Goal: Transaction & Acquisition: Book appointment/travel/reservation

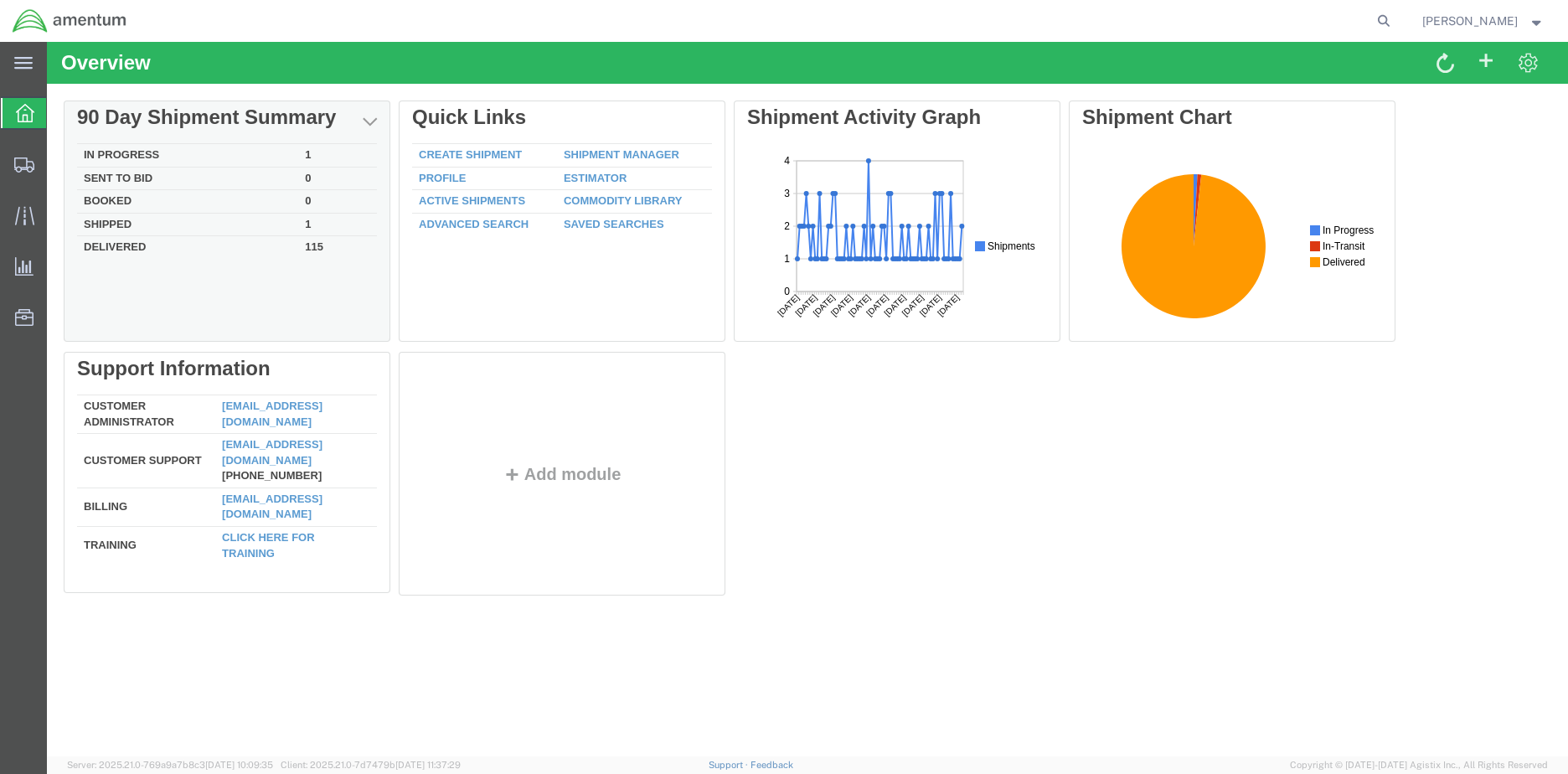
click at [142, 154] on td "In Progress" at bounding box center [188, 156] width 221 height 23
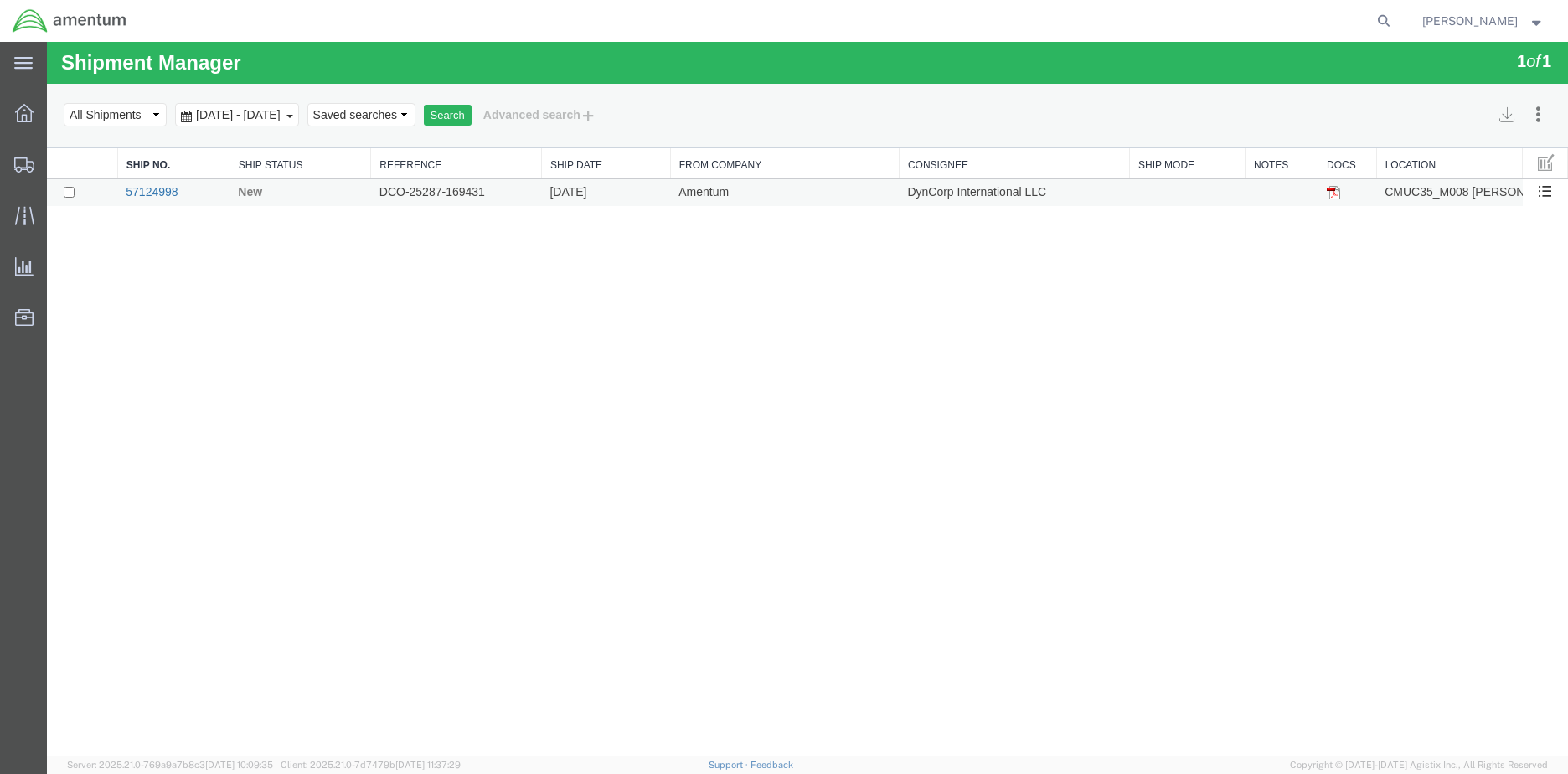
click at [155, 190] on link "57124998" at bounding box center [151, 191] width 52 height 13
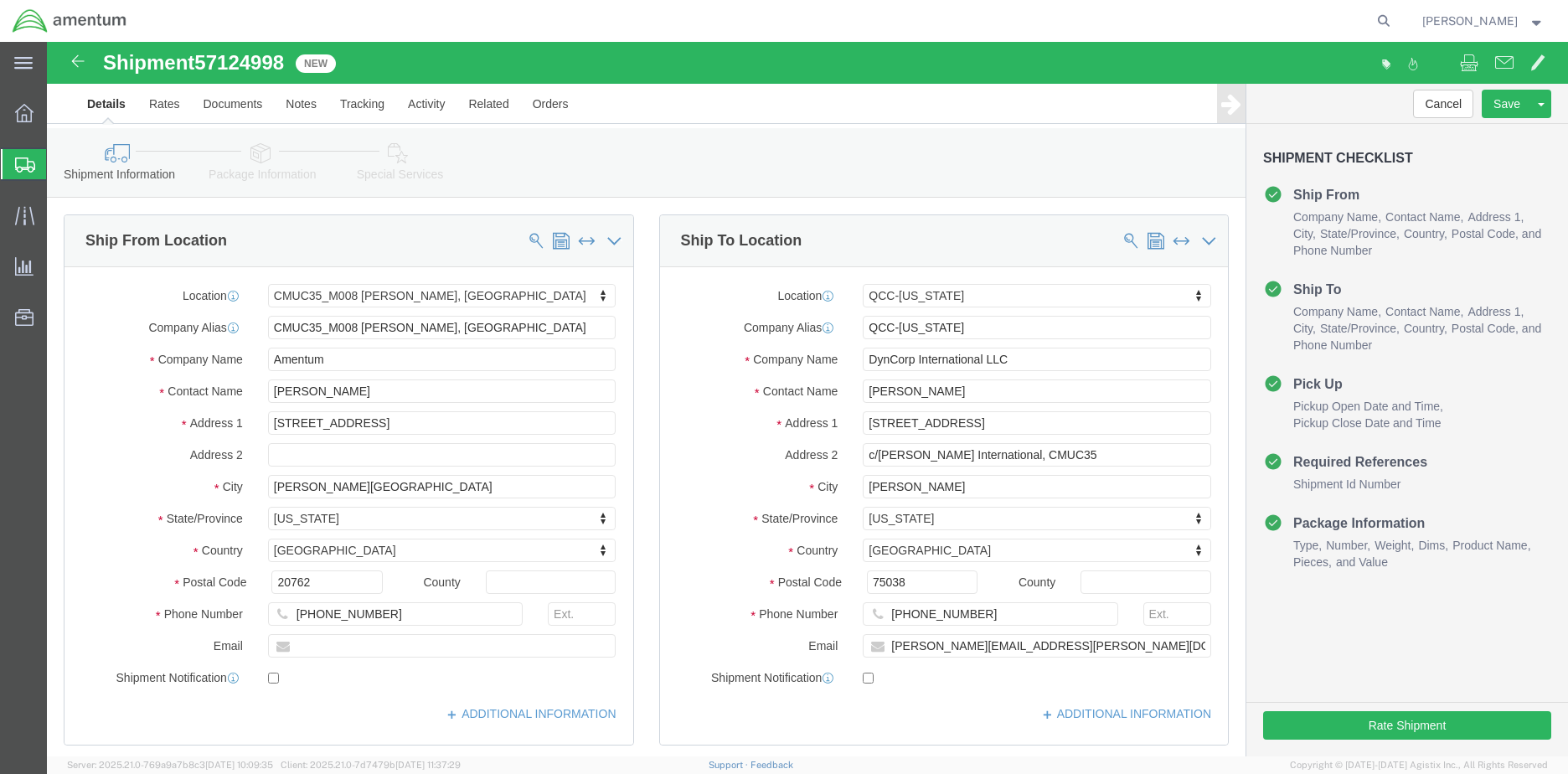
select select "42655"
select select "42668"
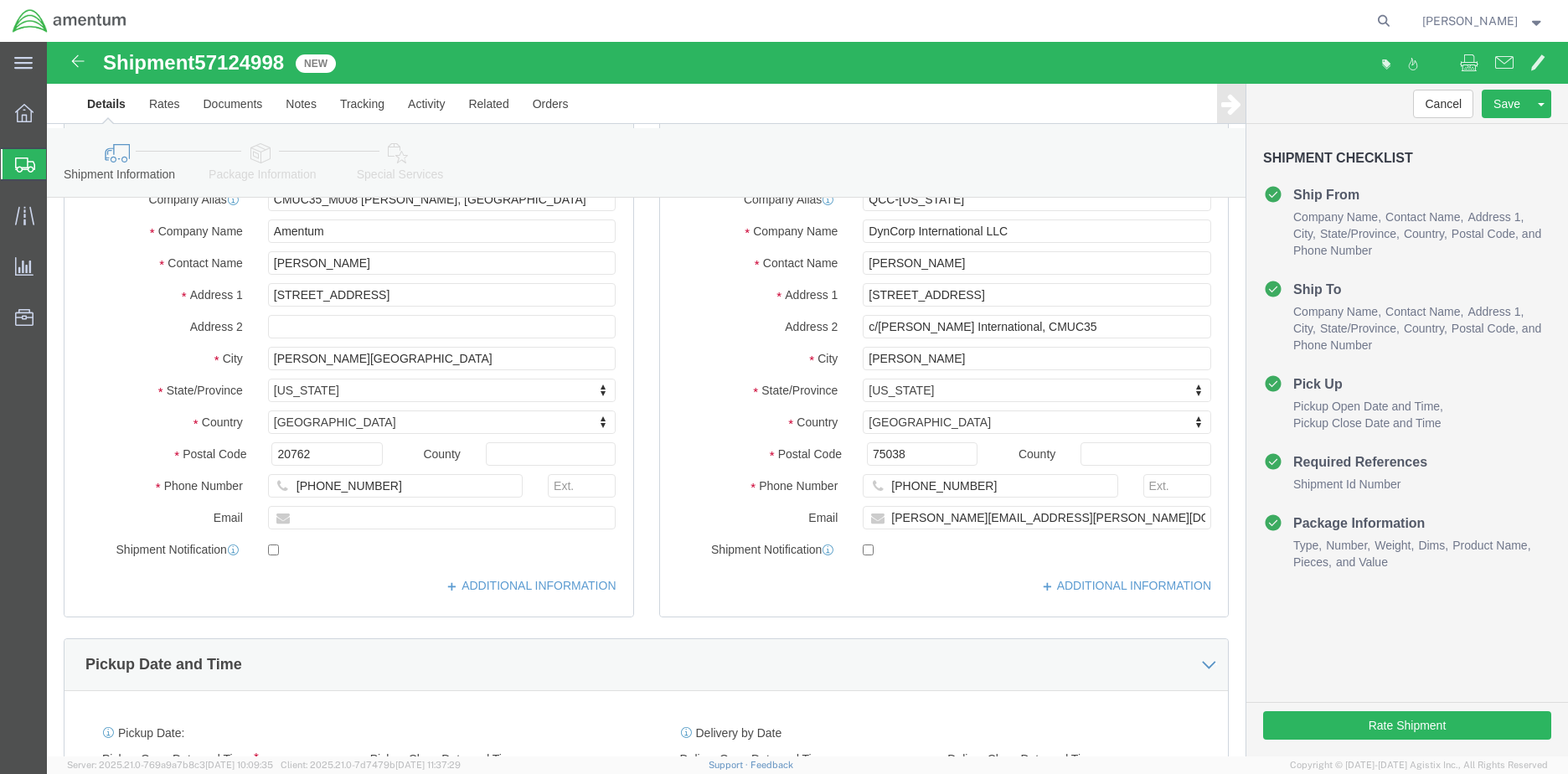
scroll to position [167, 0]
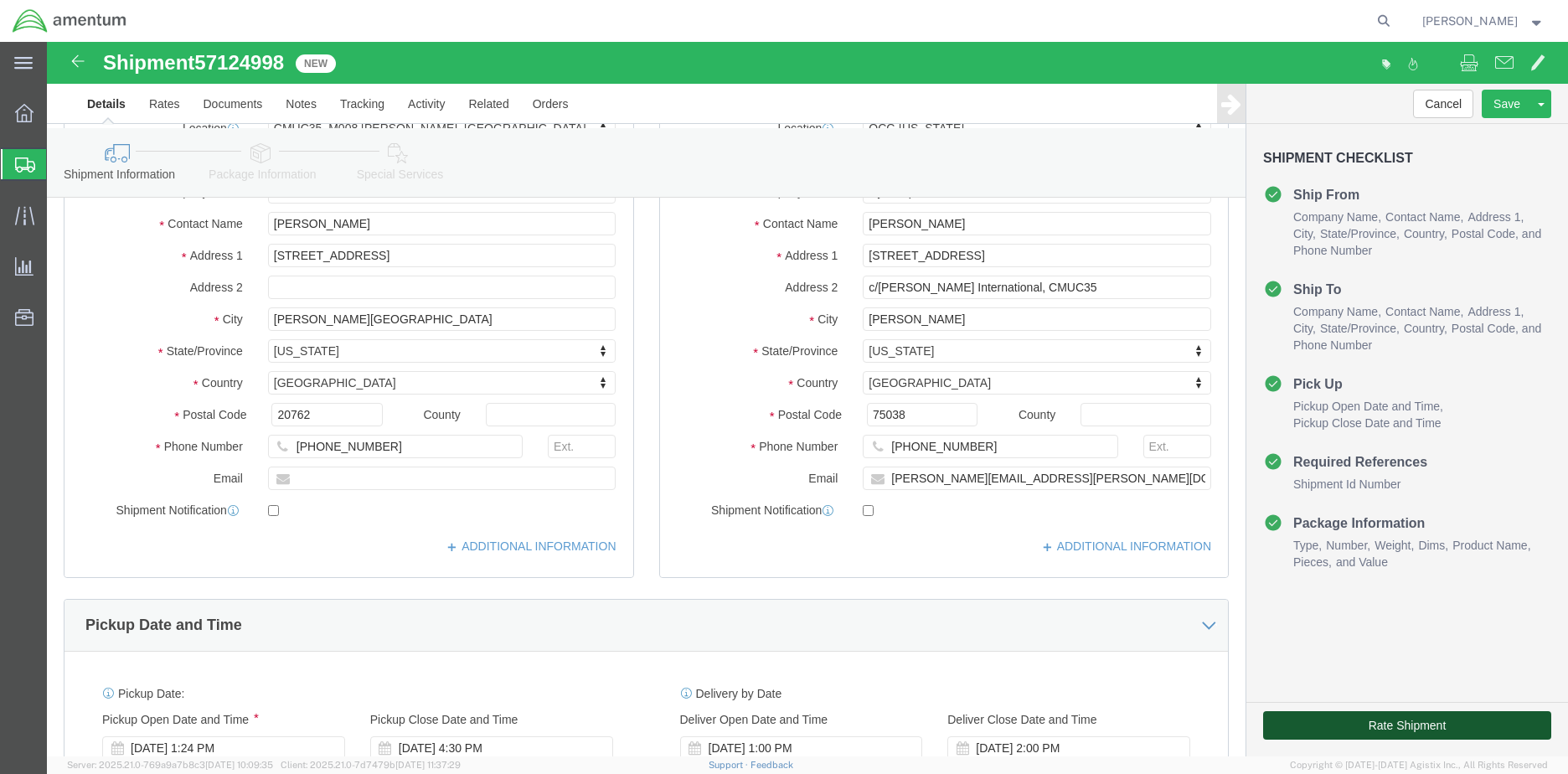
click button "Rate Shipment"
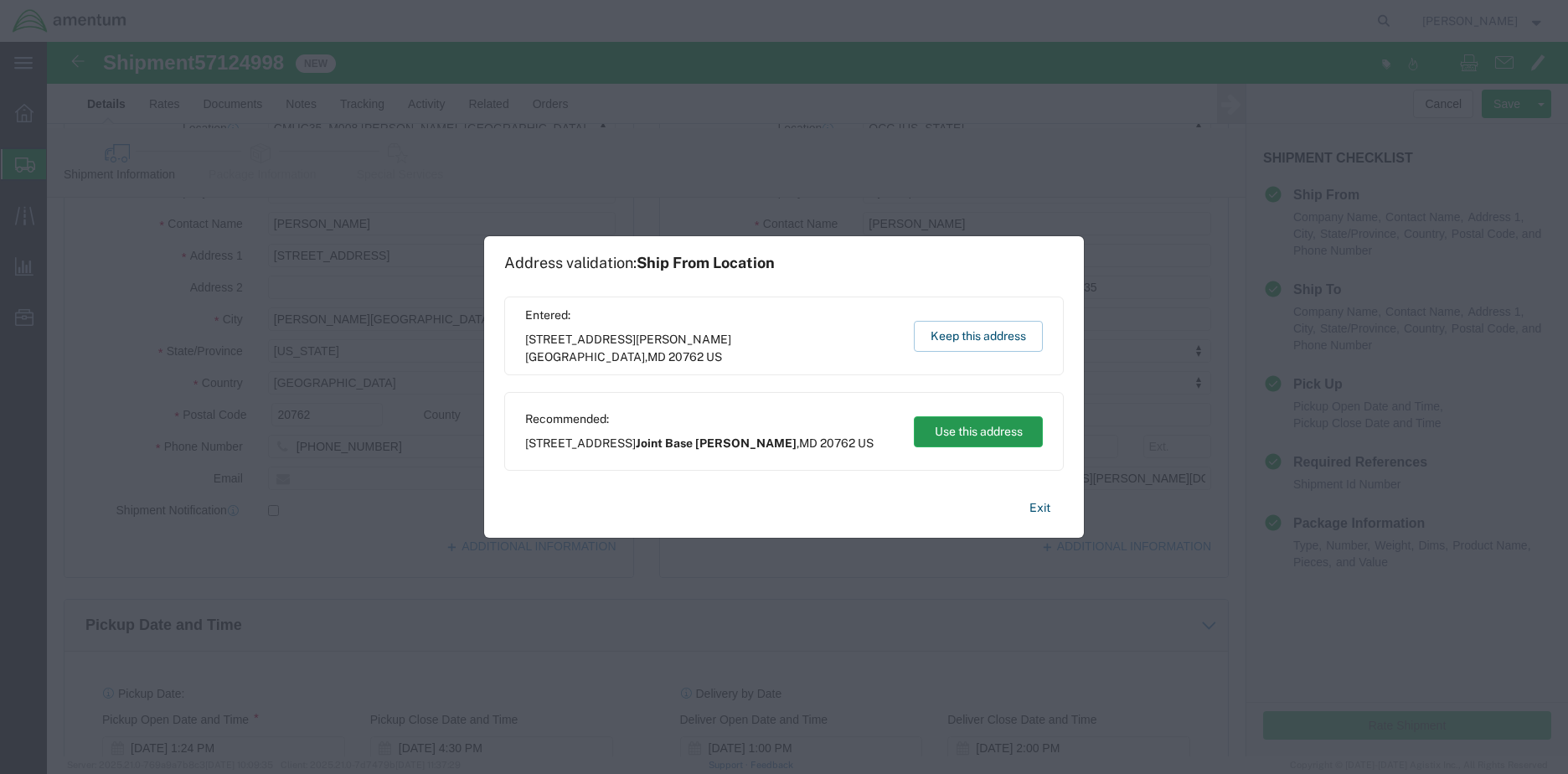
click at [1004, 428] on button "Use this address" at bounding box center [978, 431] width 129 height 31
type input "Joint Base [PERSON_NAME]"
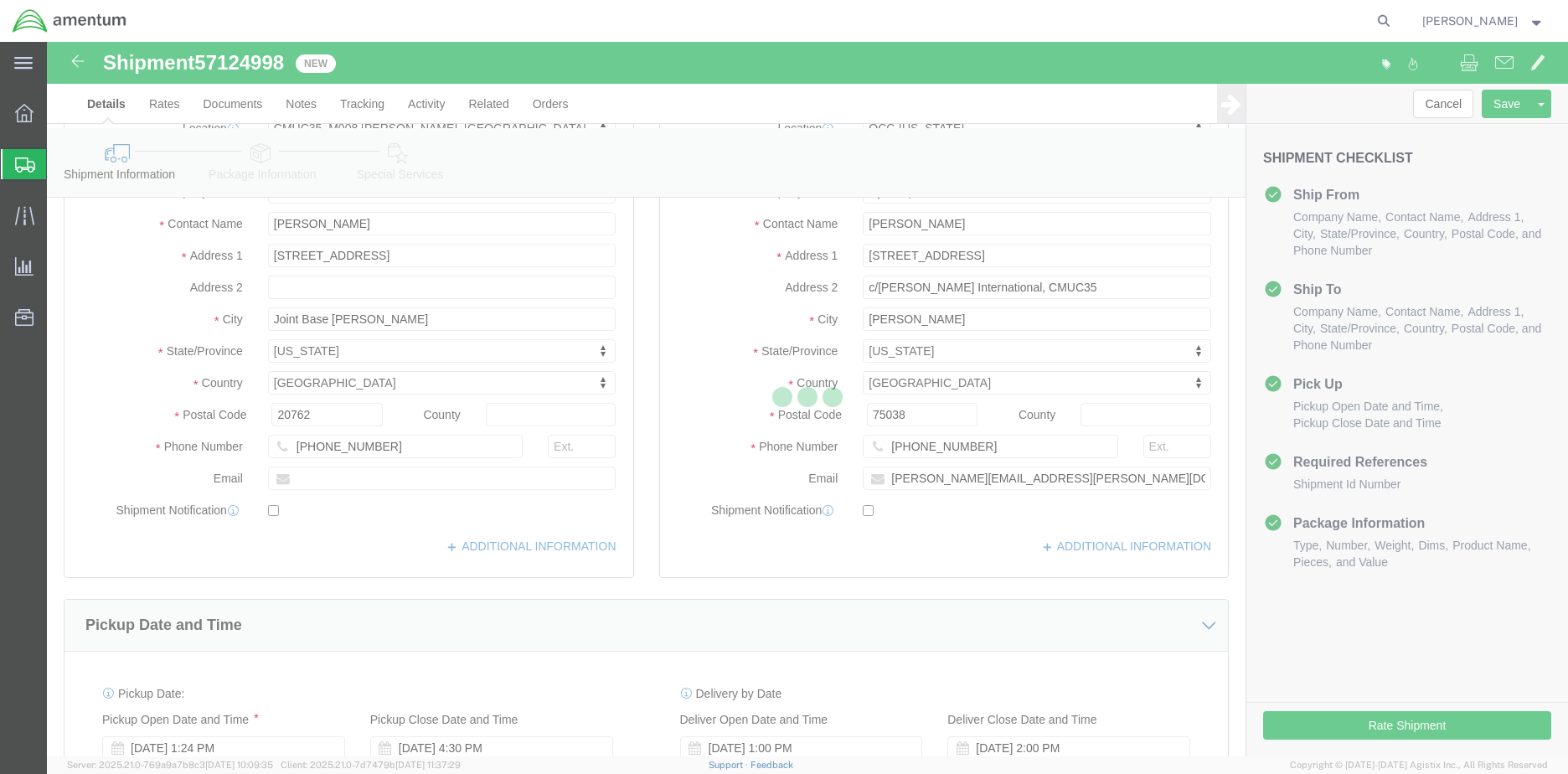
scroll to position [0, 0]
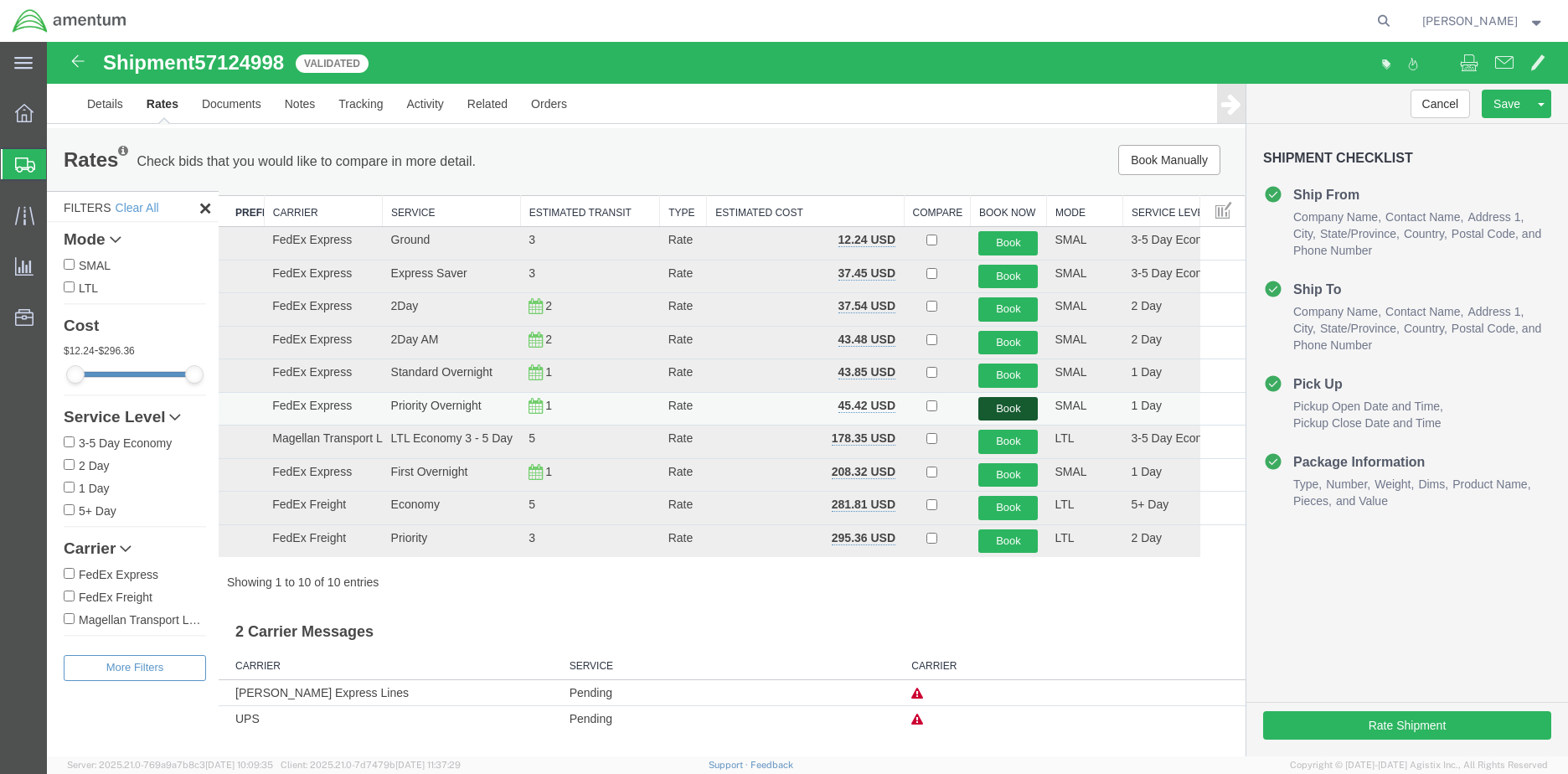
click at [995, 409] on button "Book" at bounding box center [1008, 409] width 60 height 24
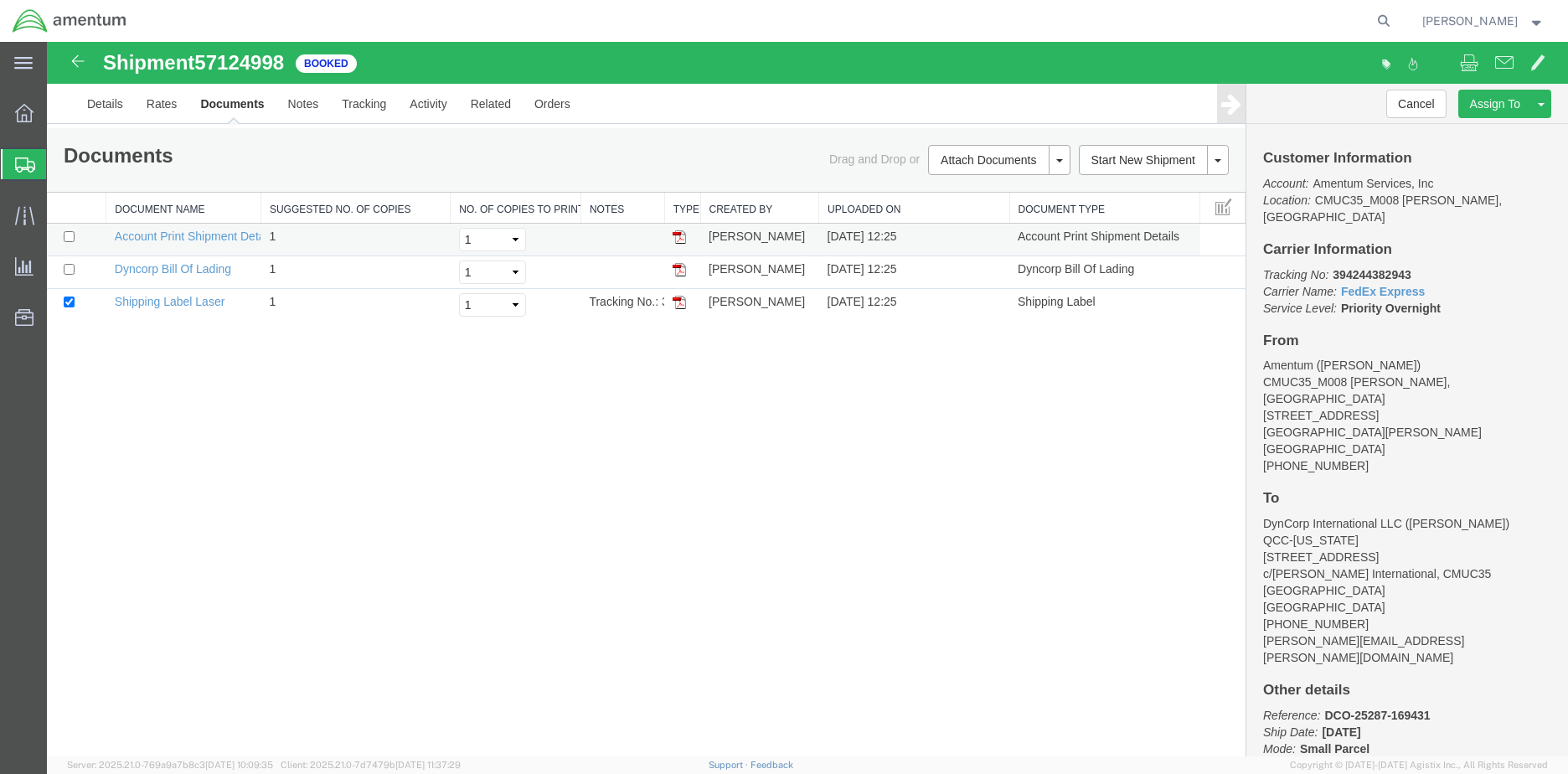
click at [680, 235] on img at bounding box center [679, 237] width 13 height 13
click at [61, 304] on td at bounding box center [77, 305] width 60 height 33
click at [64, 305] on input "checkbox" at bounding box center [69, 302] width 11 height 11
checkbox input "false"
click at [680, 270] on img at bounding box center [679, 269] width 13 height 13
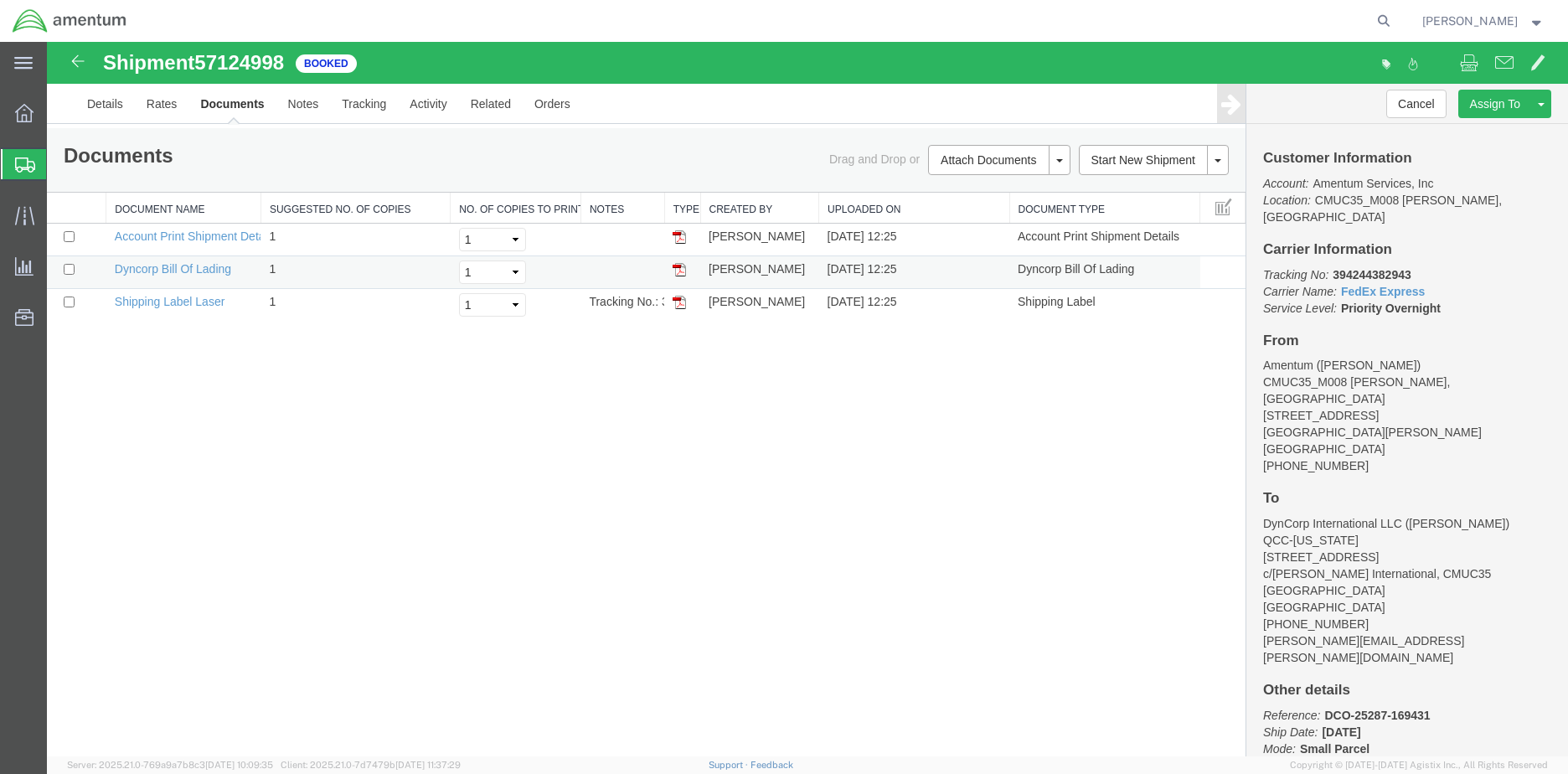
click at [679, 271] on img at bounding box center [679, 269] width 13 height 13
click at [682, 299] on img at bounding box center [679, 302] width 13 height 13
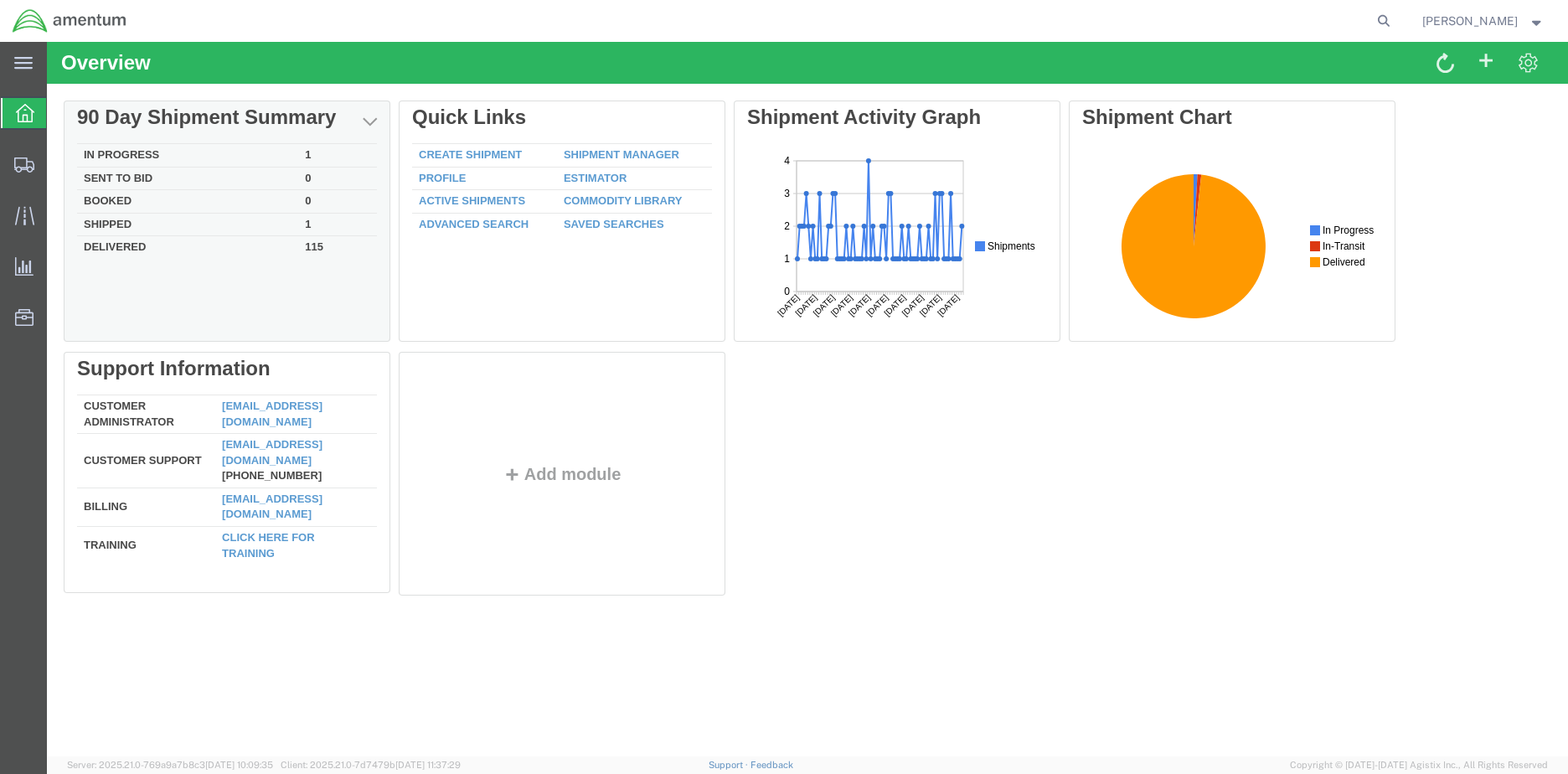
click at [157, 152] on td "In Progress" at bounding box center [188, 156] width 221 height 23
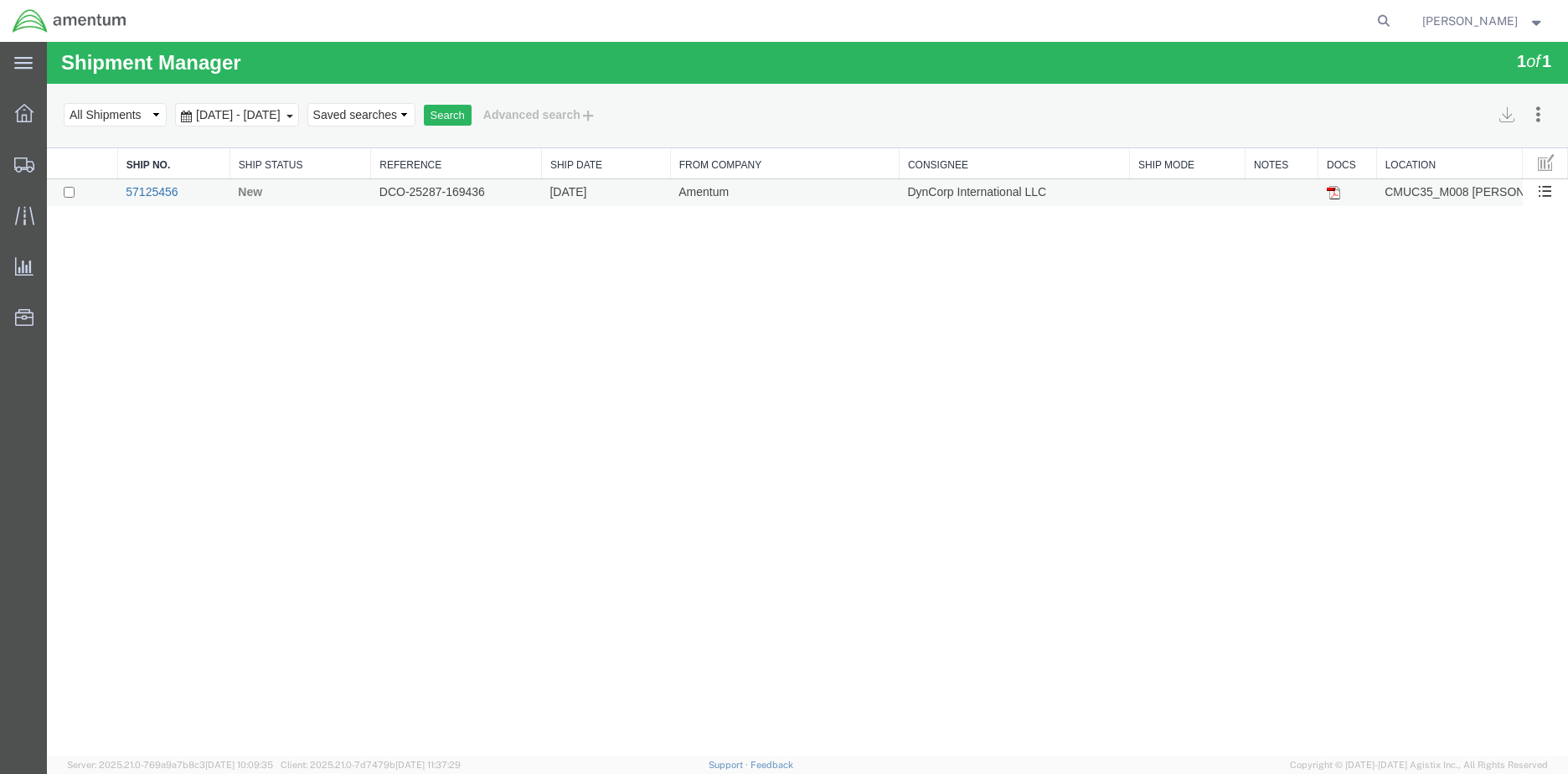
click at [169, 193] on link "57125456" at bounding box center [151, 191] width 52 height 13
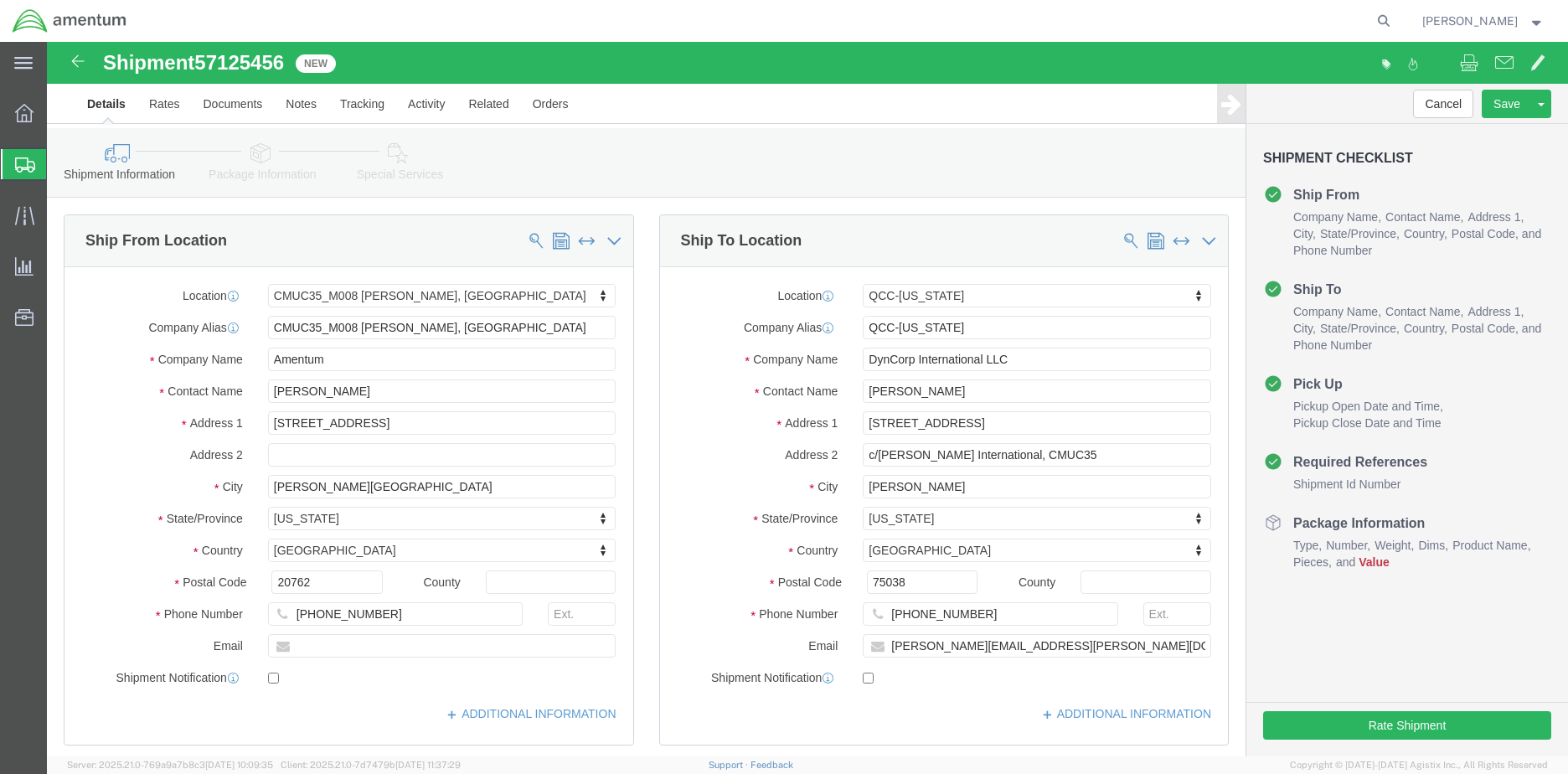
select select "42655"
select select "42668"
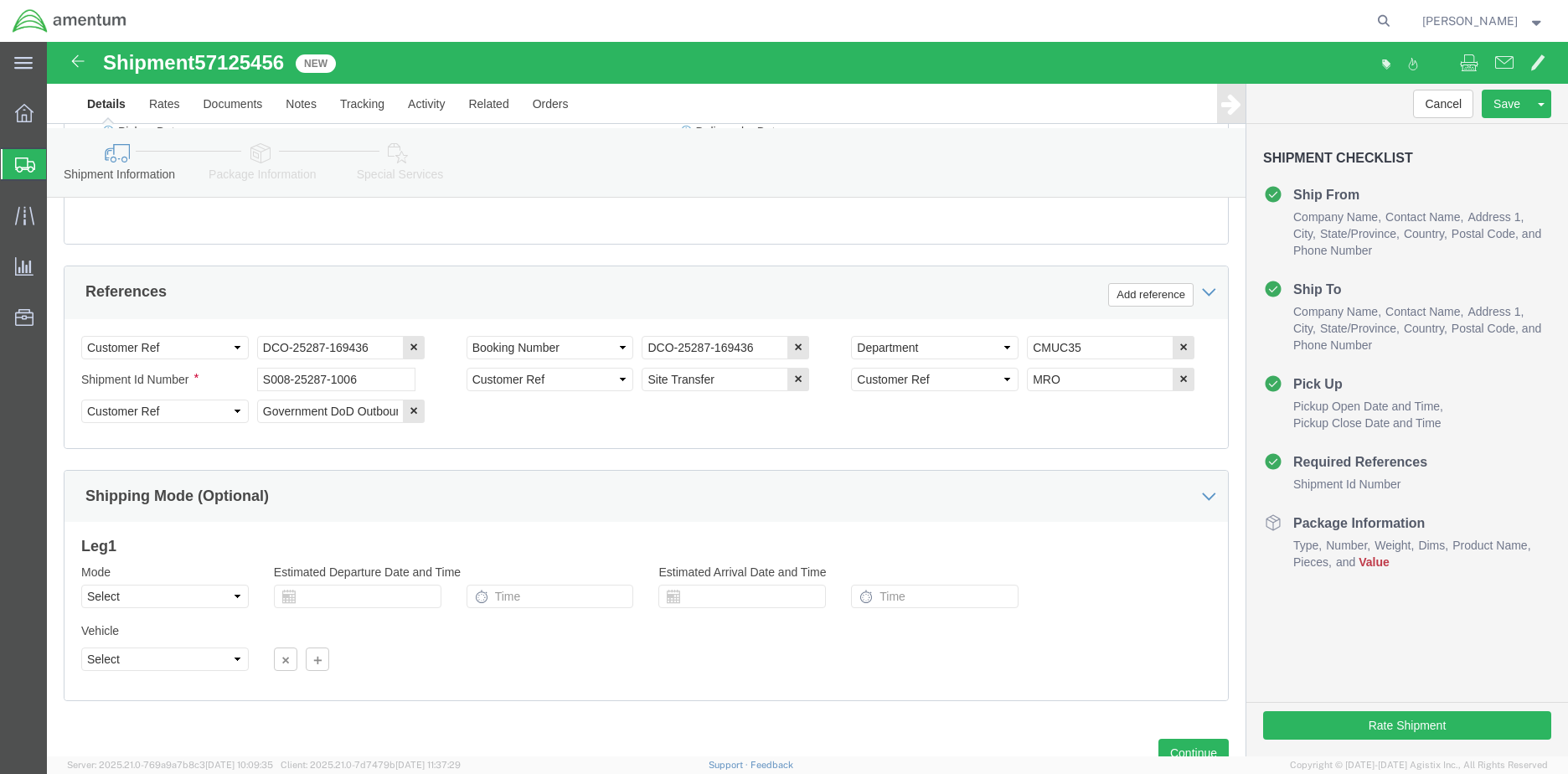
scroll to position [792, 0]
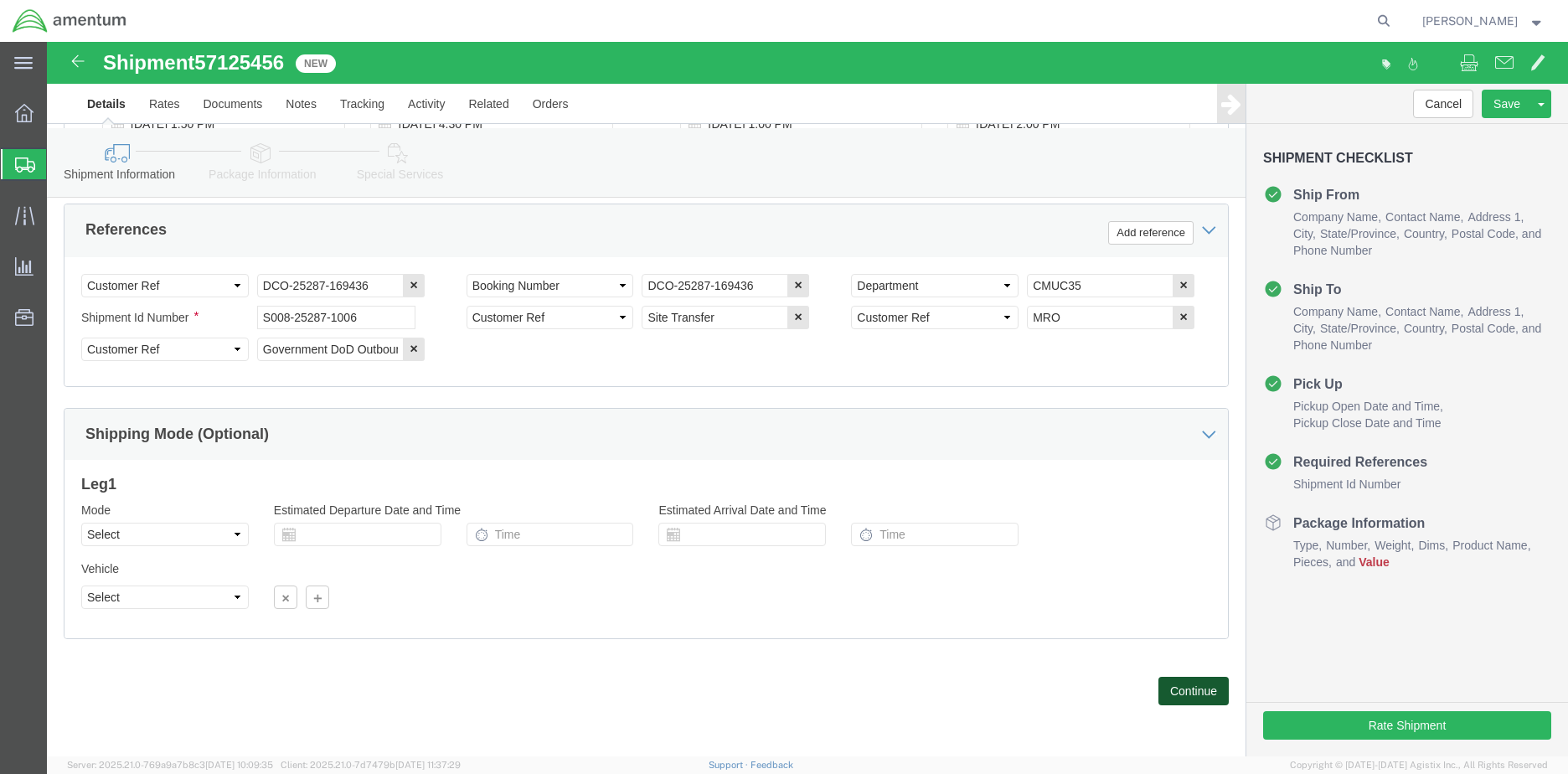
click button "Continue"
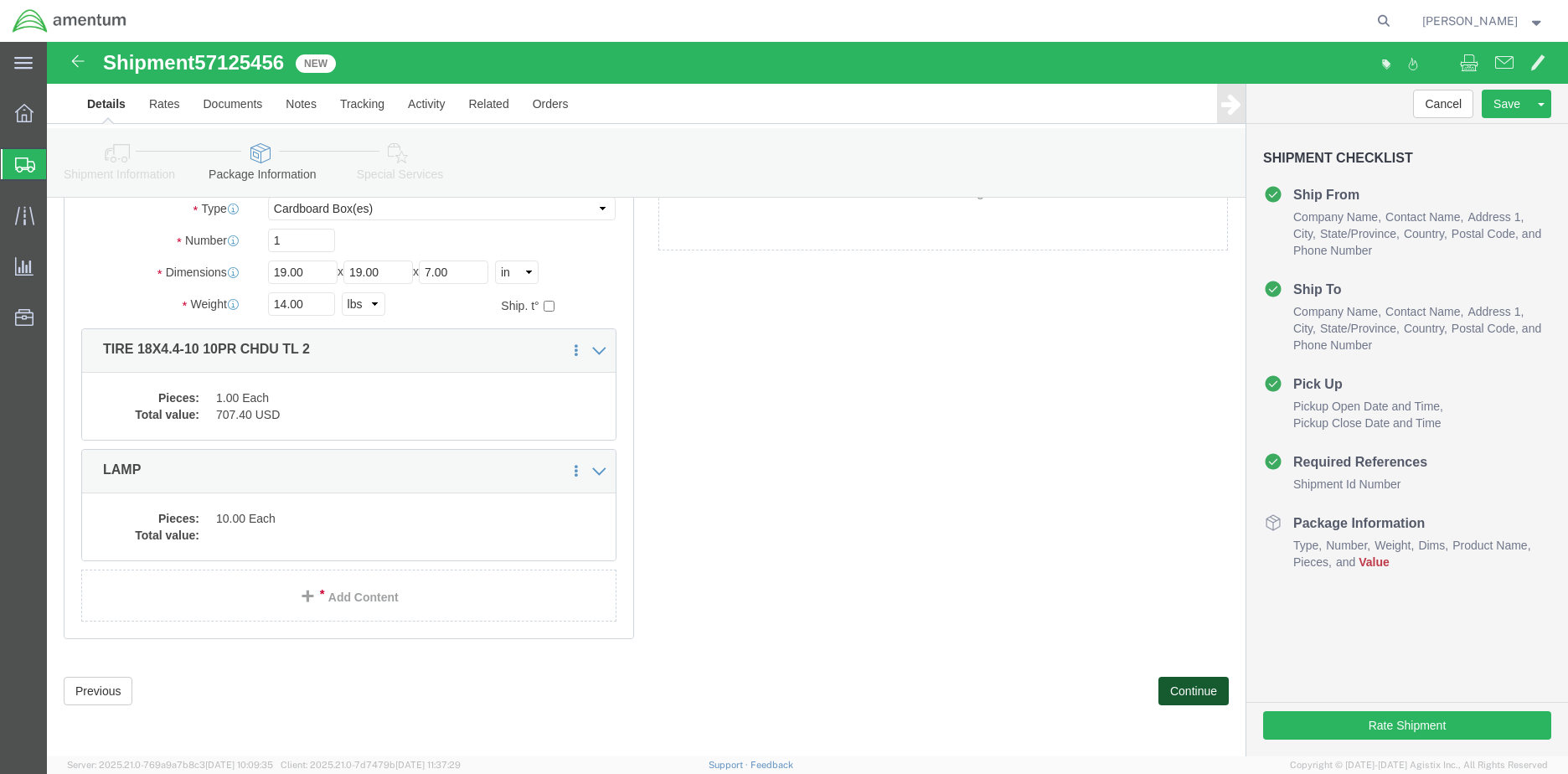
scroll to position [34, 0]
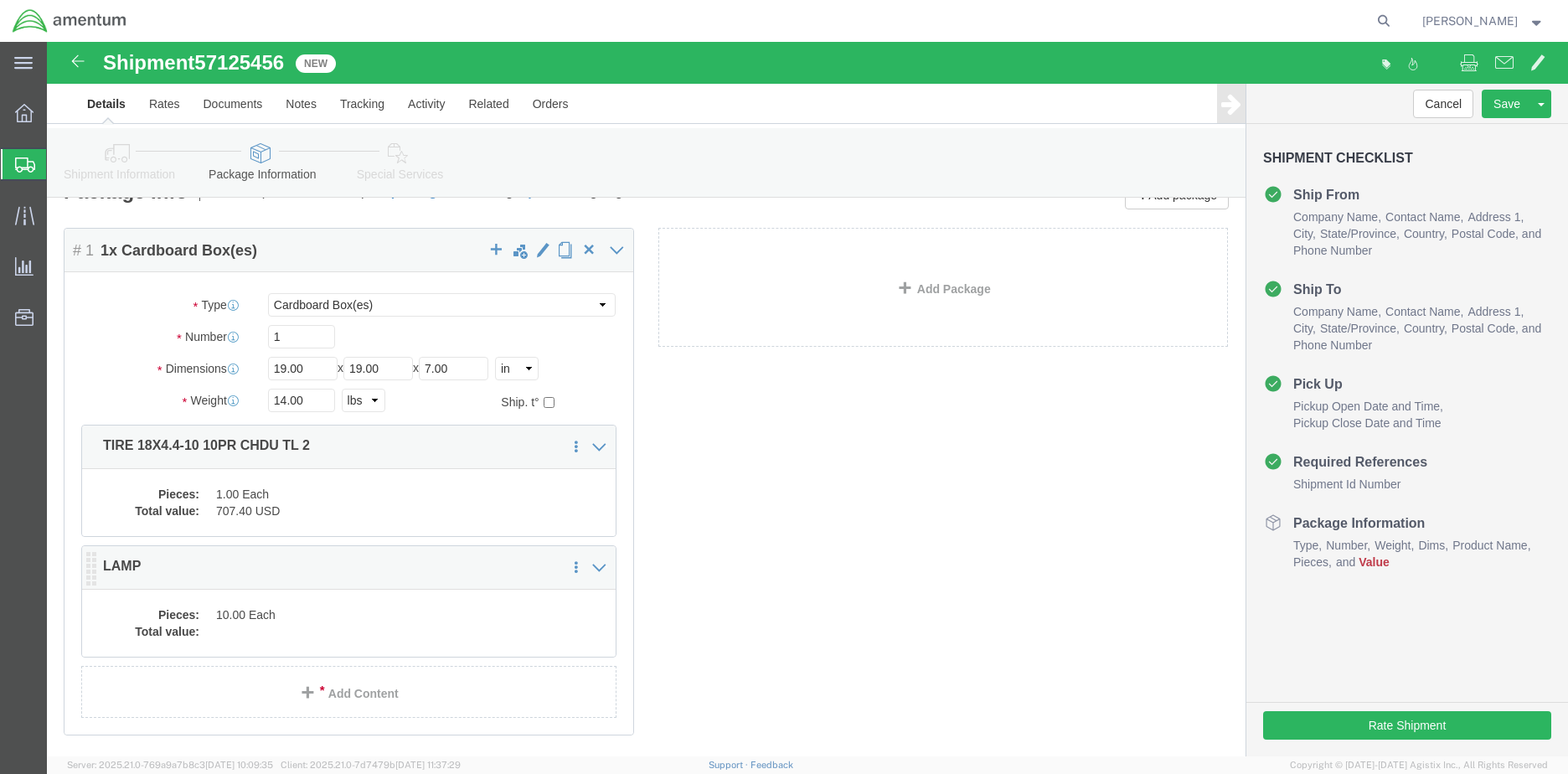
click dd "10.00 Each"
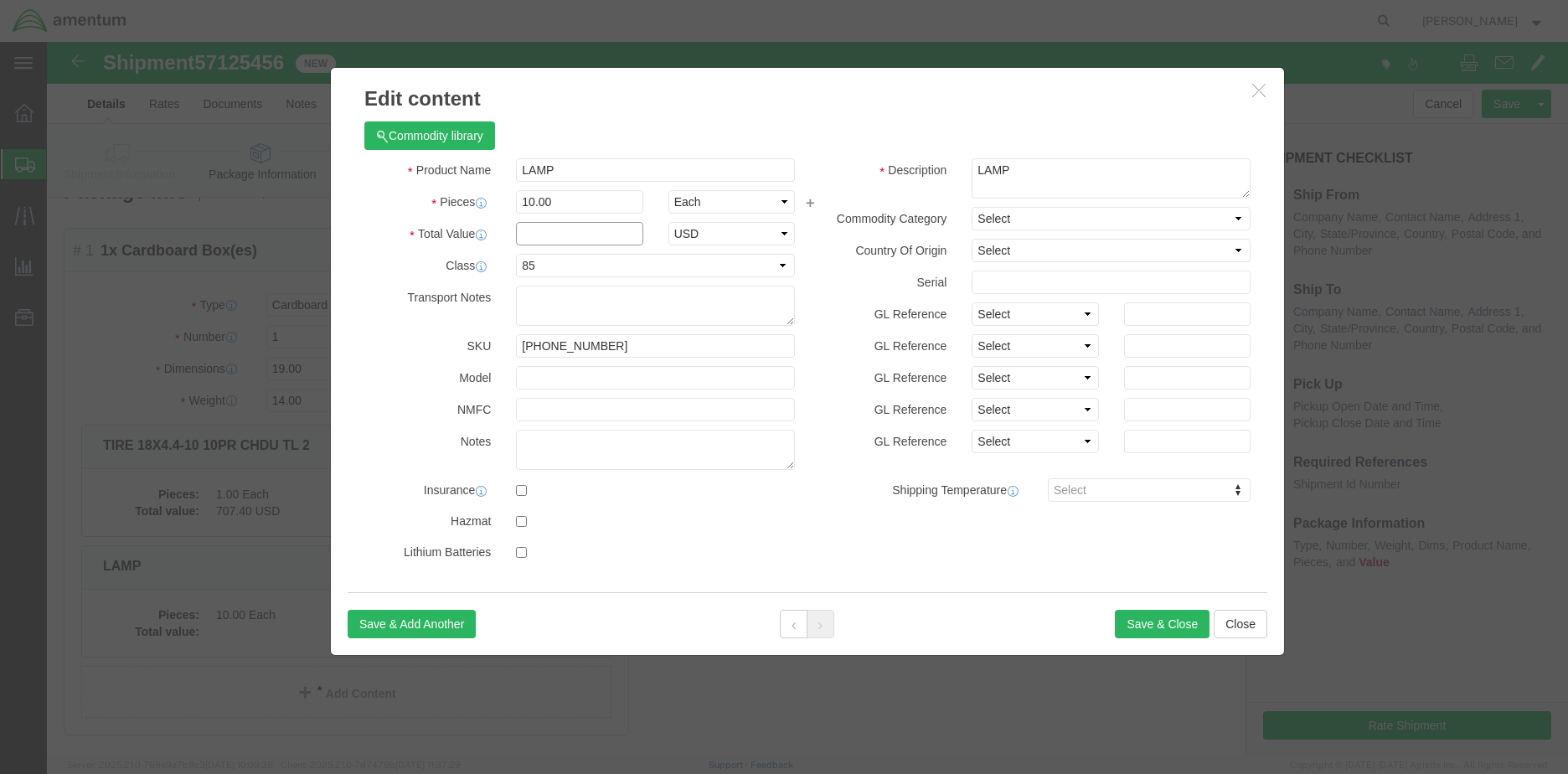
click input "text"
type input "149.64"
click button "Save & Close"
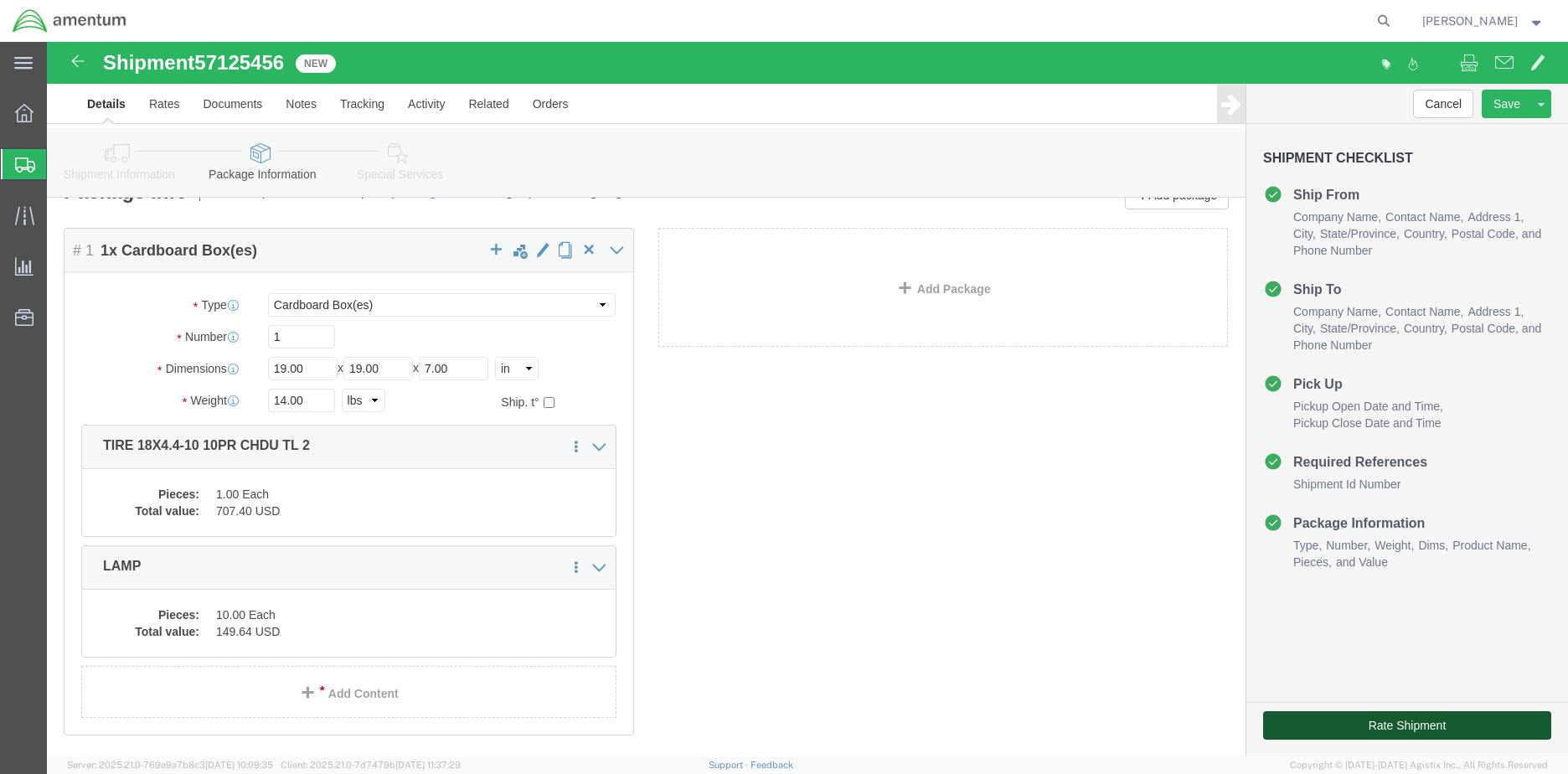
click button "Rate Shipment"
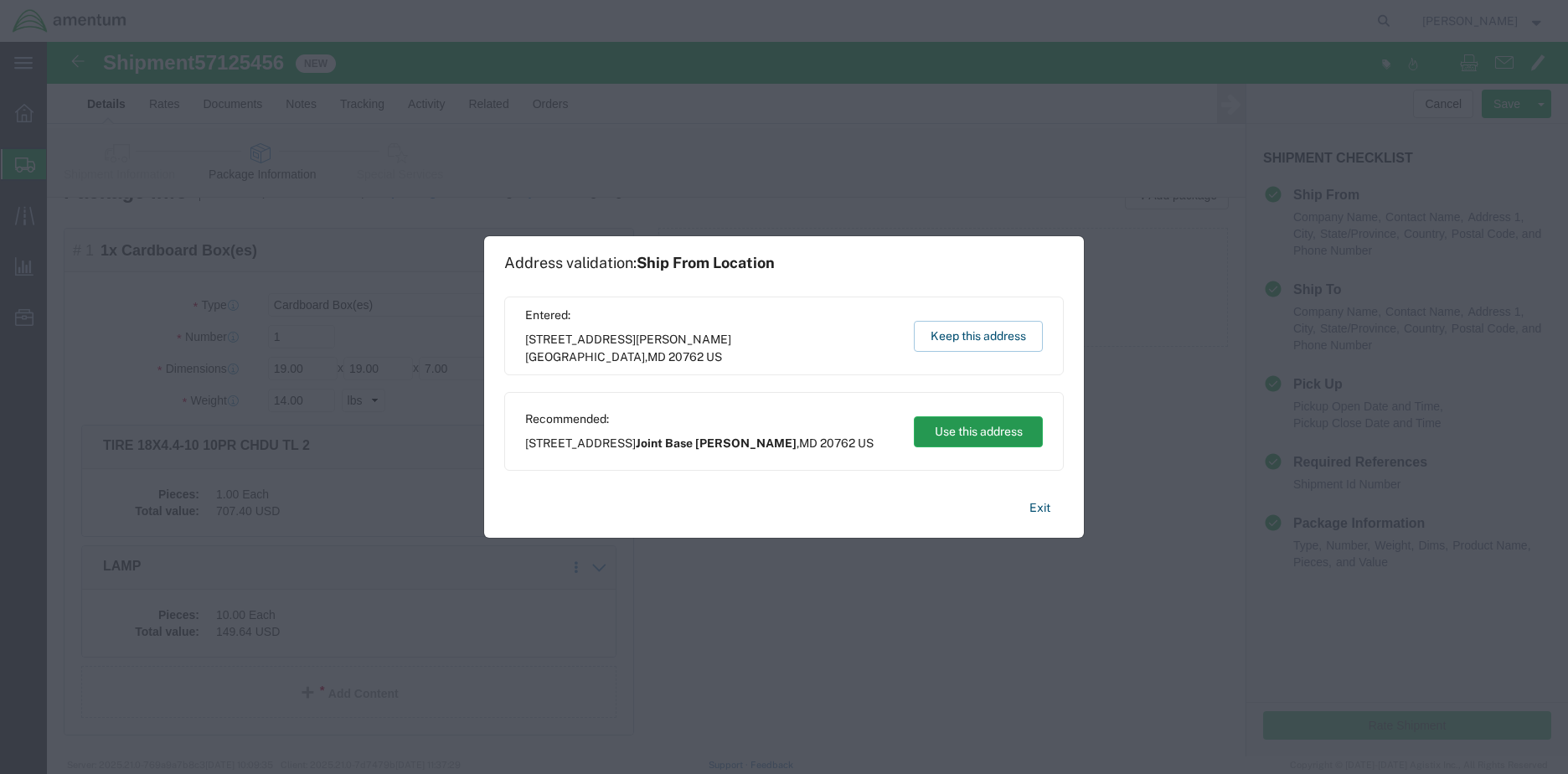
click at [1000, 426] on button "Use this address" at bounding box center [978, 431] width 129 height 31
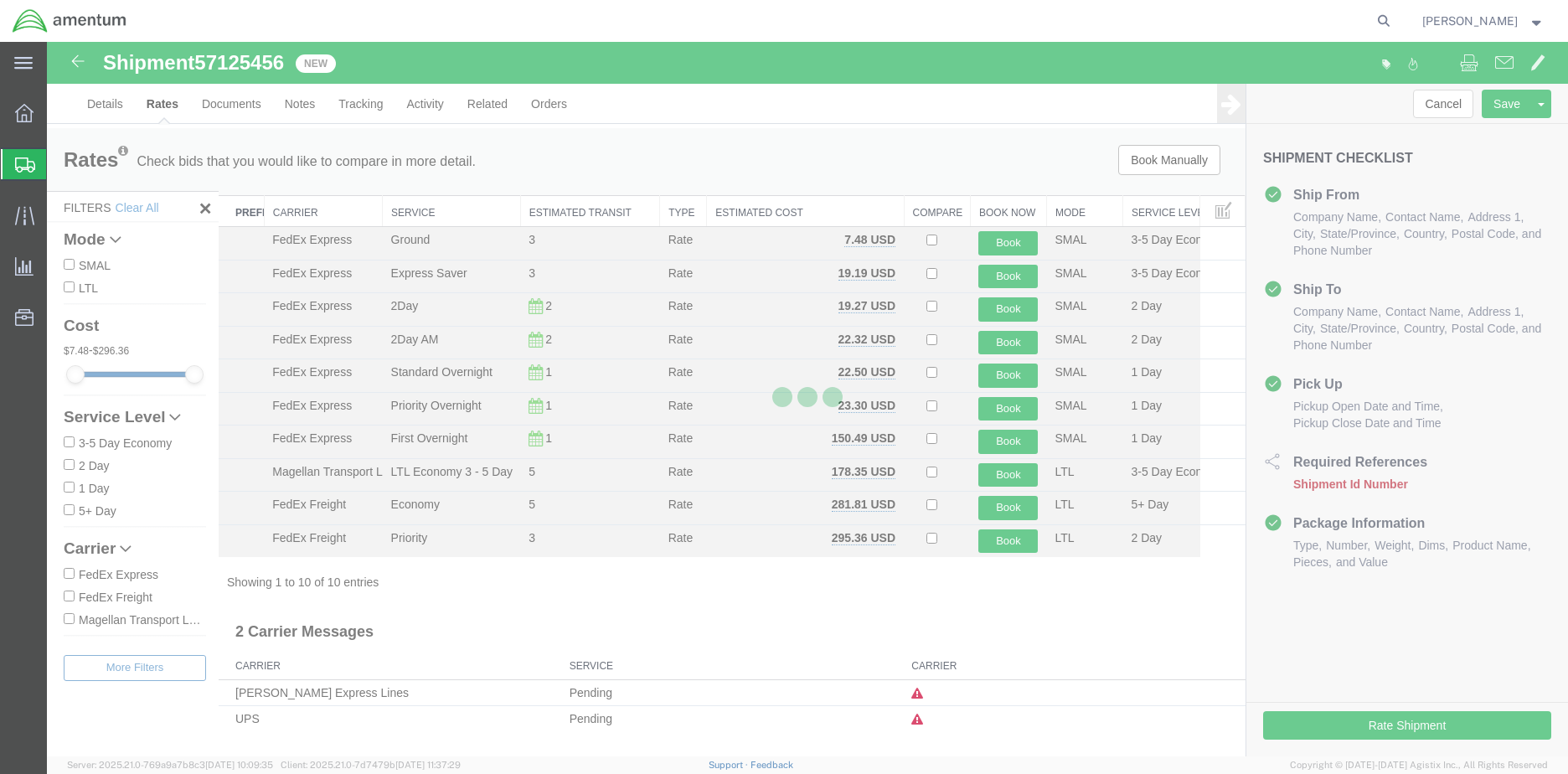
scroll to position [0, 0]
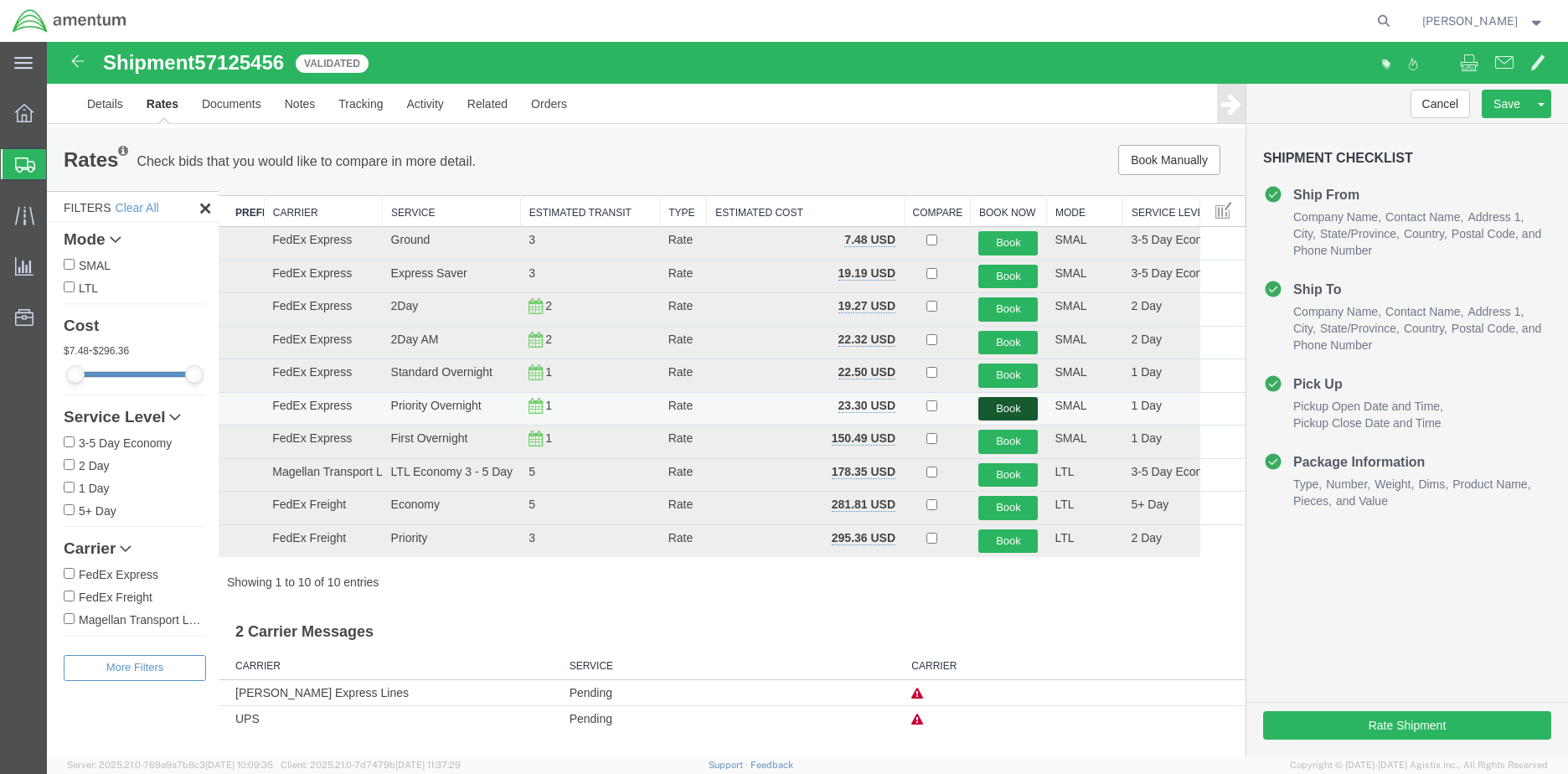
click at [1009, 413] on button "Book" at bounding box center [1008, 409] width 60 height 24
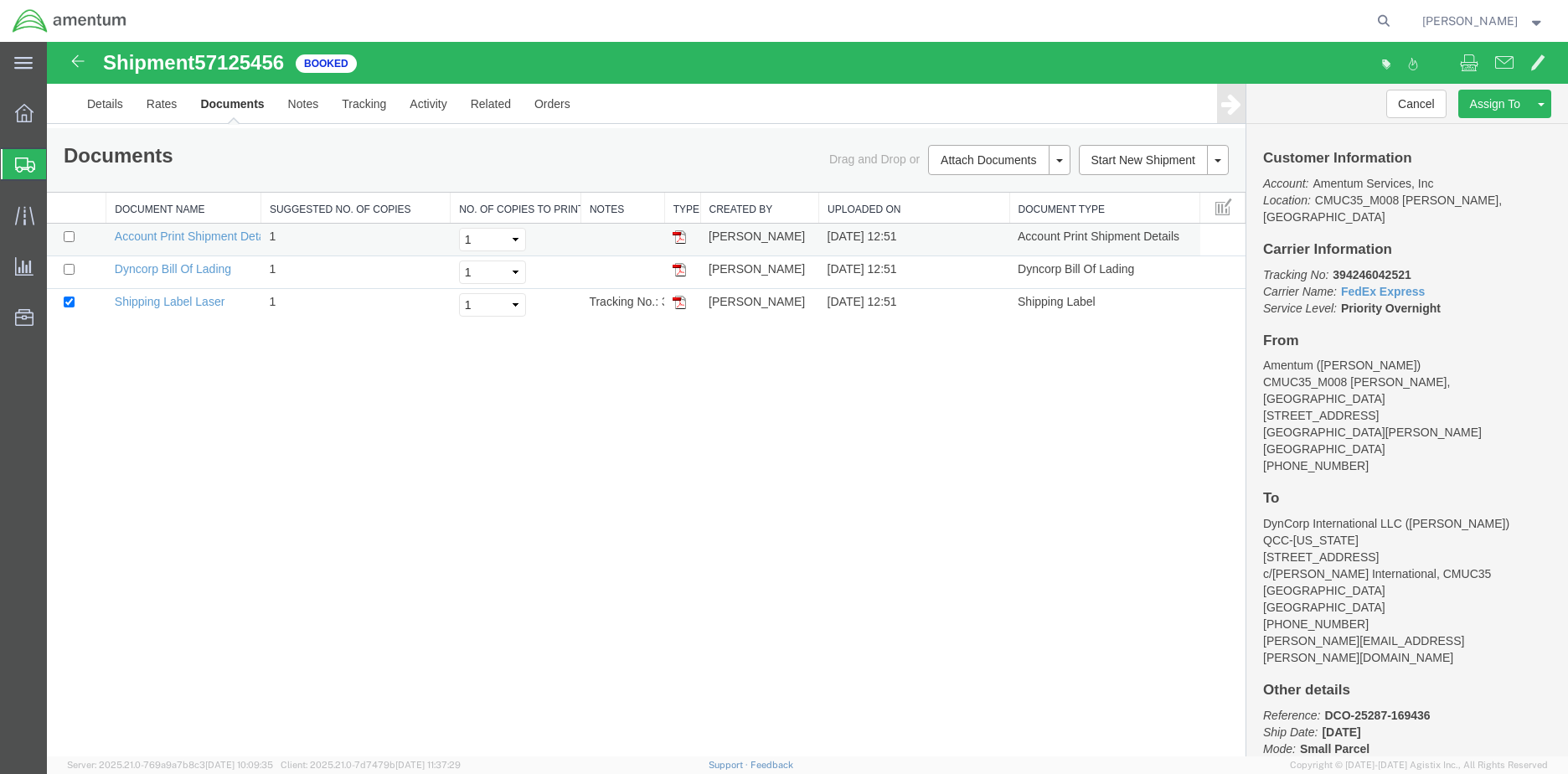
click at [681, 233] on img at bounding box center [679, 237] width 13 height 13
click at [58, 301] on span "Resources" at bounding box center [52, 318] width 12 height 34
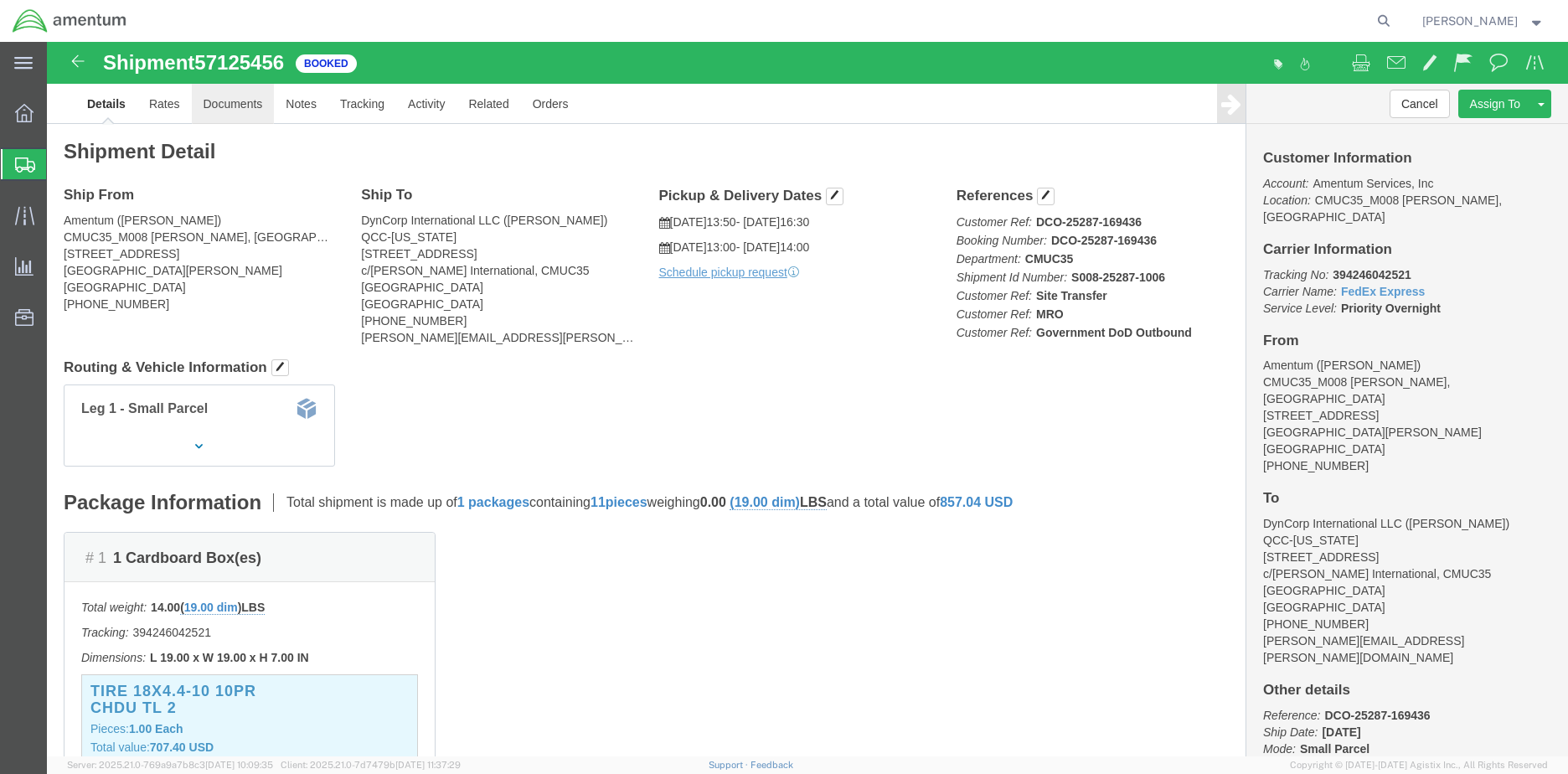
click link "Documents"
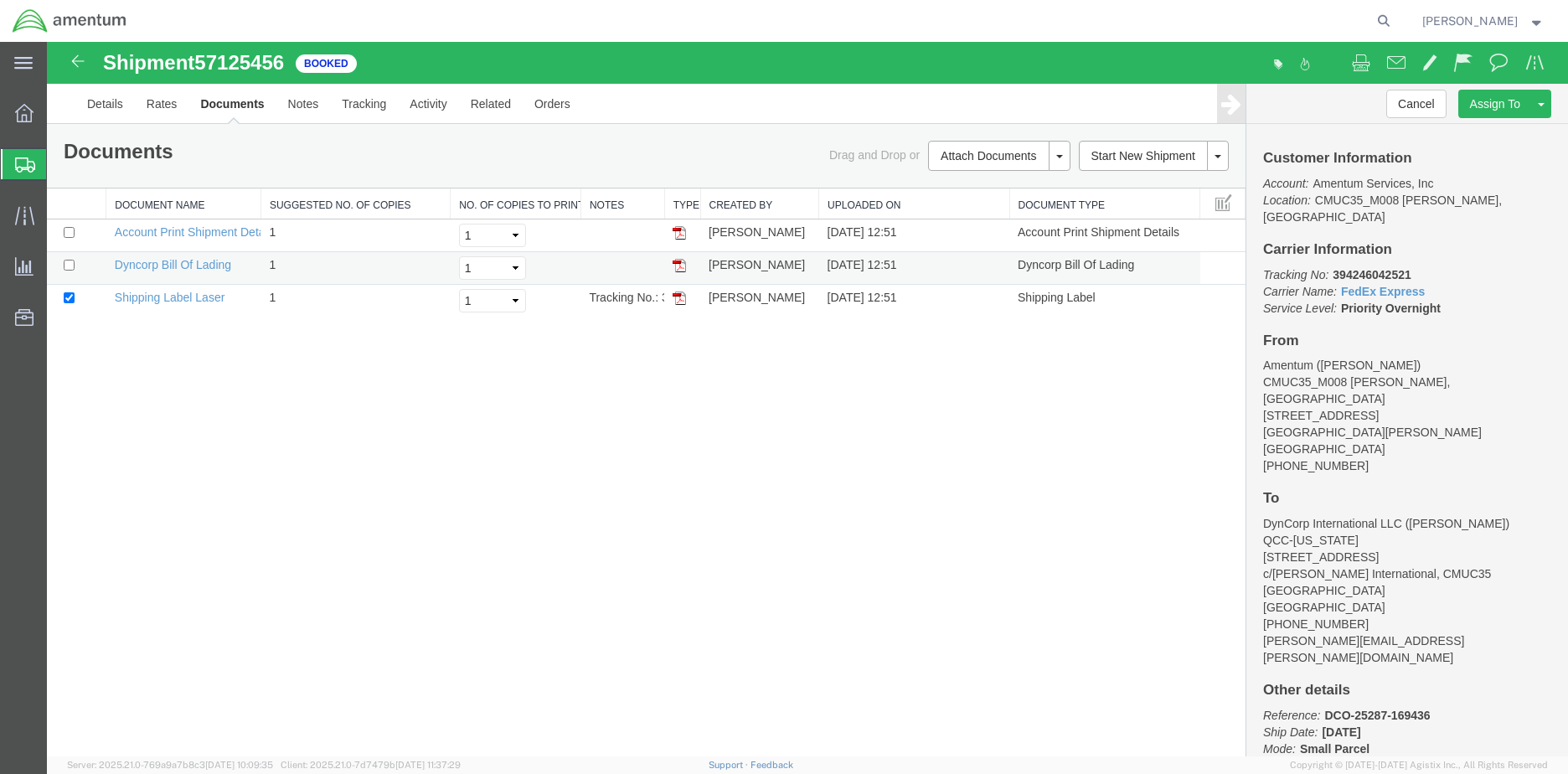
click at [678, 269] on img at bounding box center [679, 265] width 13 height 13
click at [679, 269] on img at bounding box center [679, 265] width 13 height 13
click at [681, 301] on img at bounding box center [679, 297] width 13 height 13
